Goal: Book appointment/travel/reservation

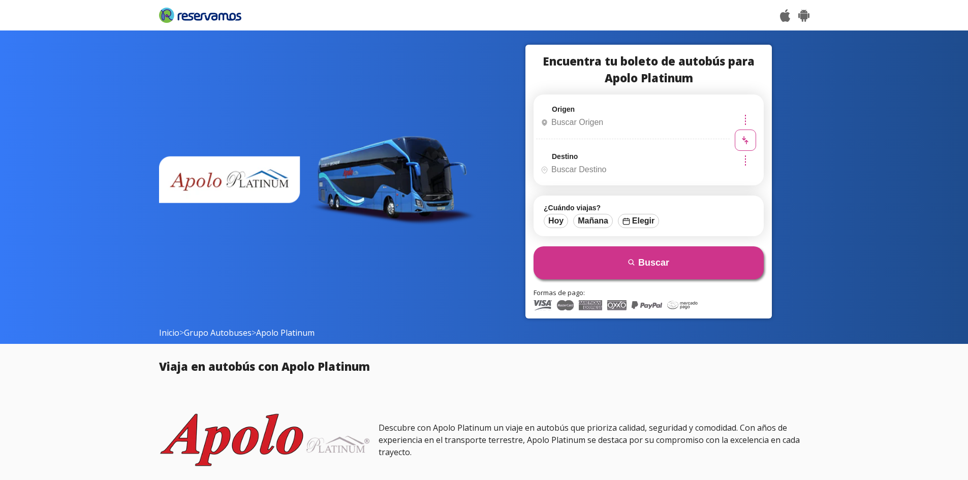
click at [570, 123] on input "Origen" at bounding box center [632, 122] width 190 height 25
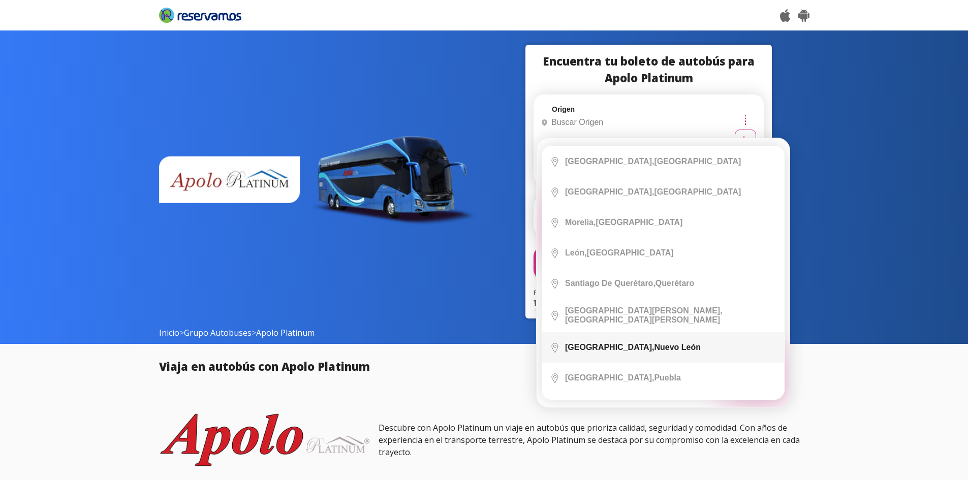
click at [653, 343] on div "[GEOGRAPHIC_DATA], [GEOGRAPHIC_DATA]" at bounding box center [633, 347] width 136 height 9
type input "[GEOGRAPHIC_DATA], [GEOGRAPHIC_DATA]"
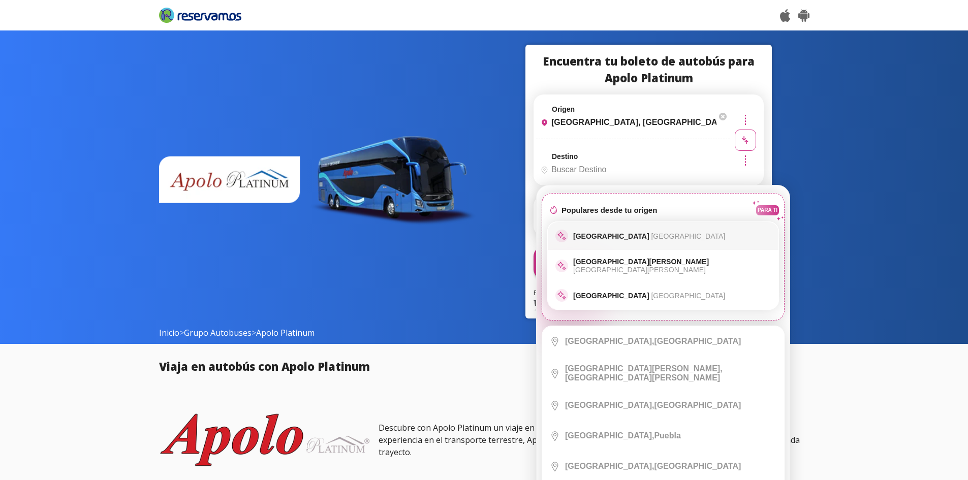
click at [660, 233] on span "[GEOGRAPHIC_DATA]" at bounding box center [688, 236] width 74 height 8
type input "[GEOGRAPHIC_DATA], [GEOGRAPHIC_DATA]"
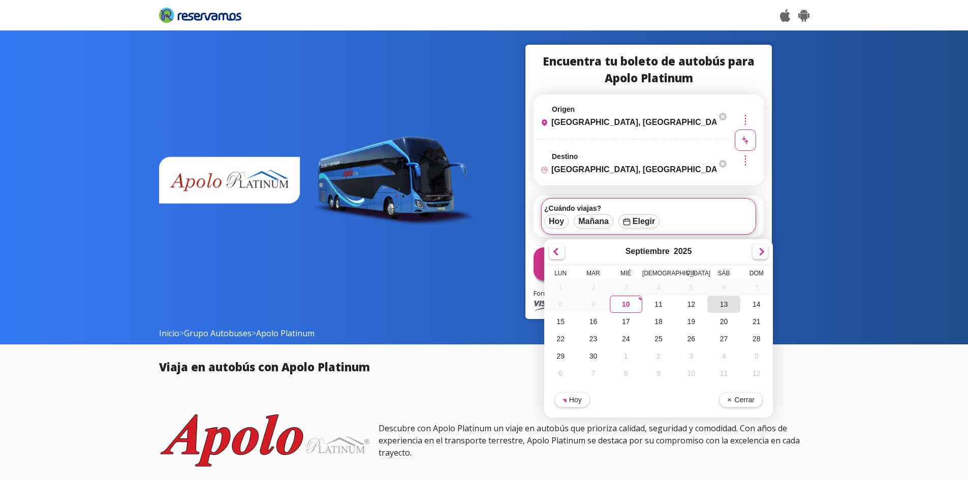
click at [729, 308] on div "13" at bounding box center [724, 304] width 33 height 17
type input "[DATE]"
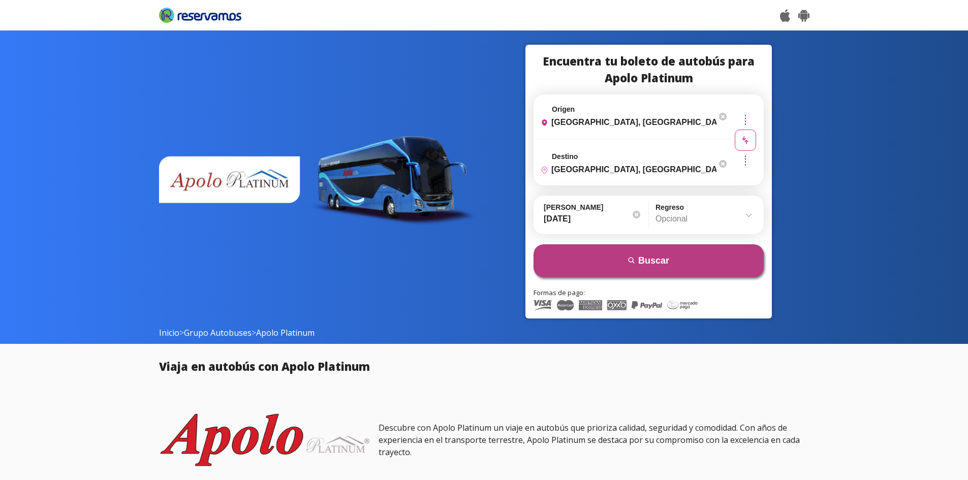
click at [654, 266] on button "search Buscar" at bounding box center [649, 260] width 230 height 33
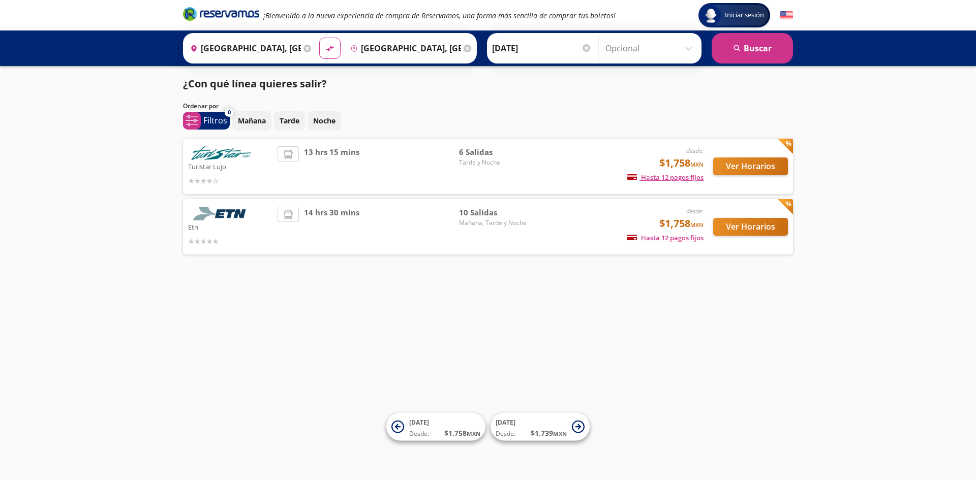
click at [475, 161] on span "Tarde y Noche" at bounding box center [494, 162] width 71 height 9
